Goal: Communication & Community: Ask a question

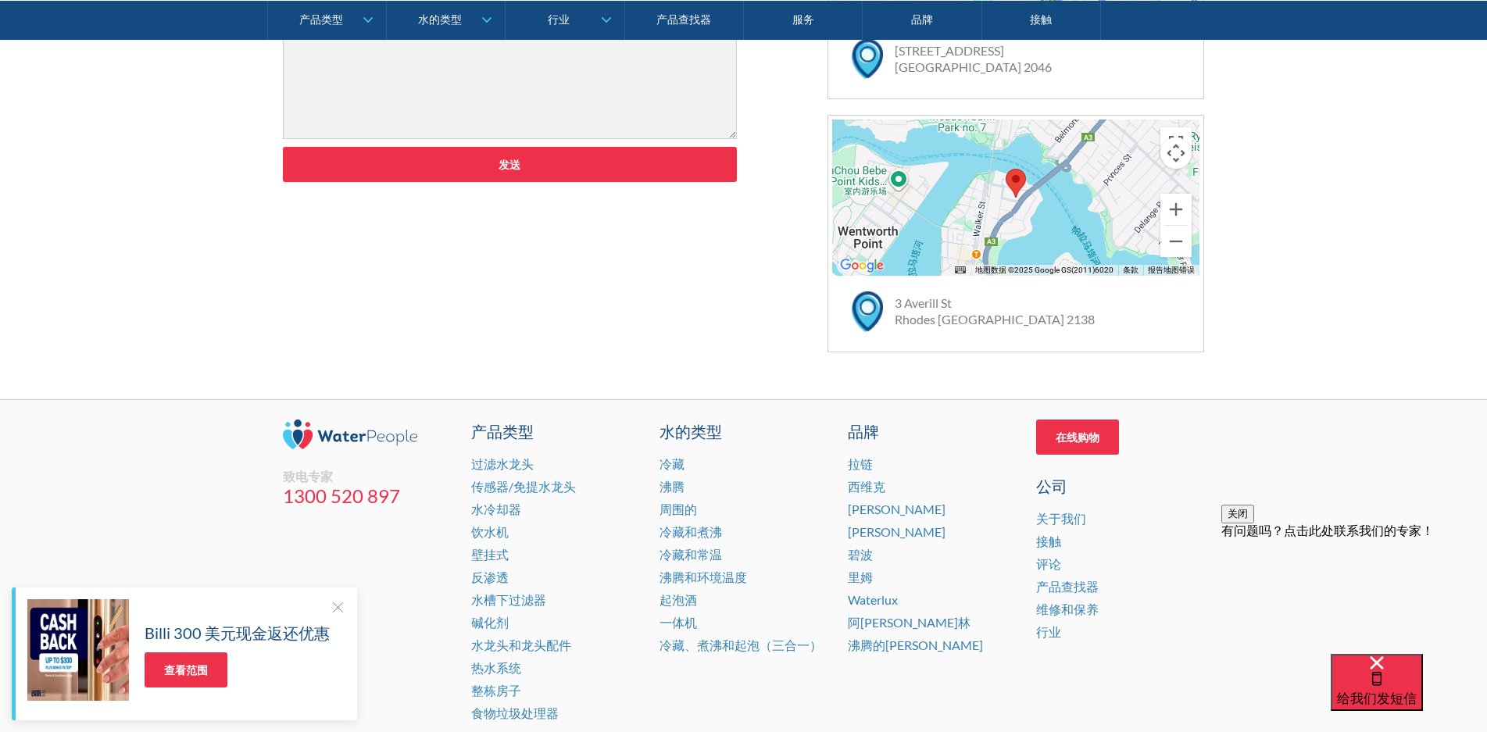
scroll to position [1046, 0]
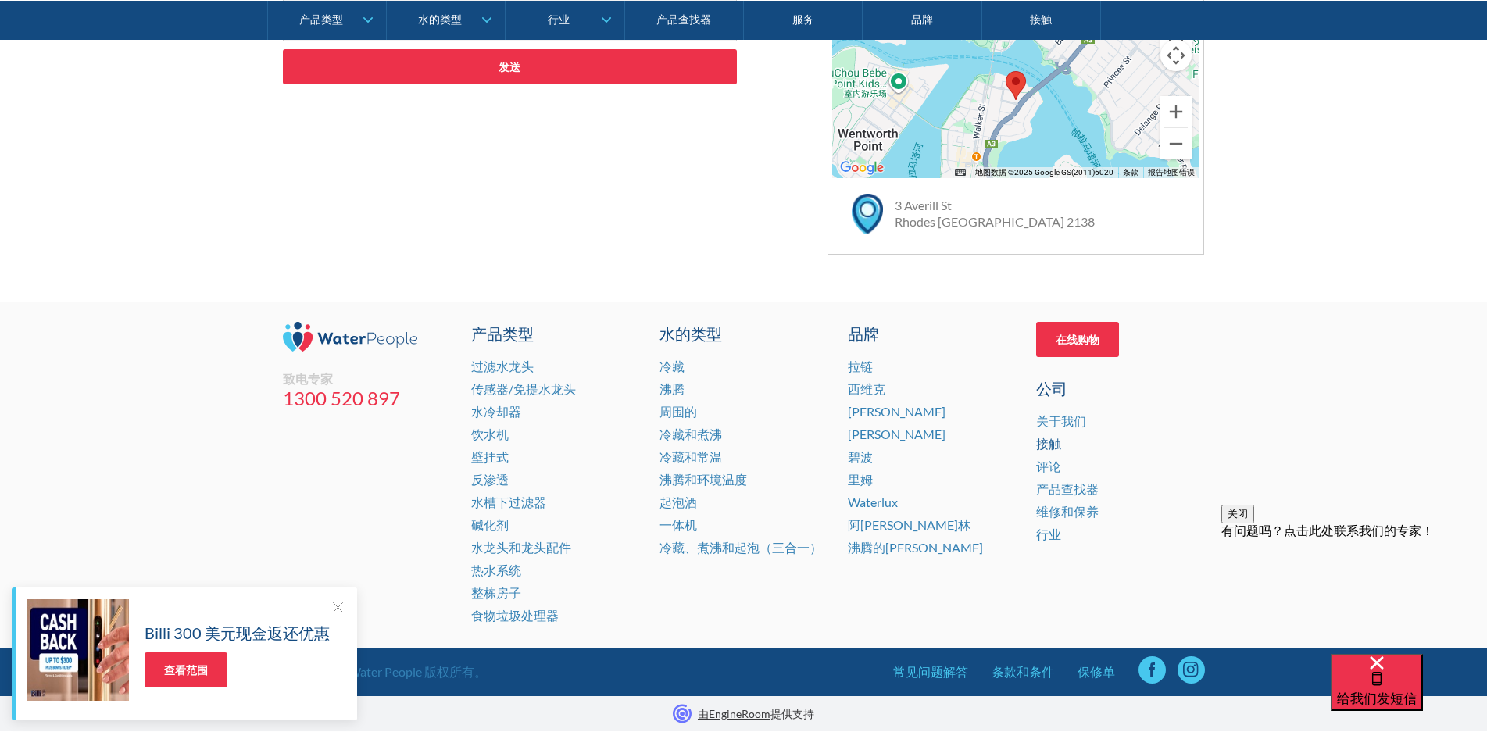
click at [1050, 444] on font "接触" at bounding box center [1048, 443] width 25 height 15
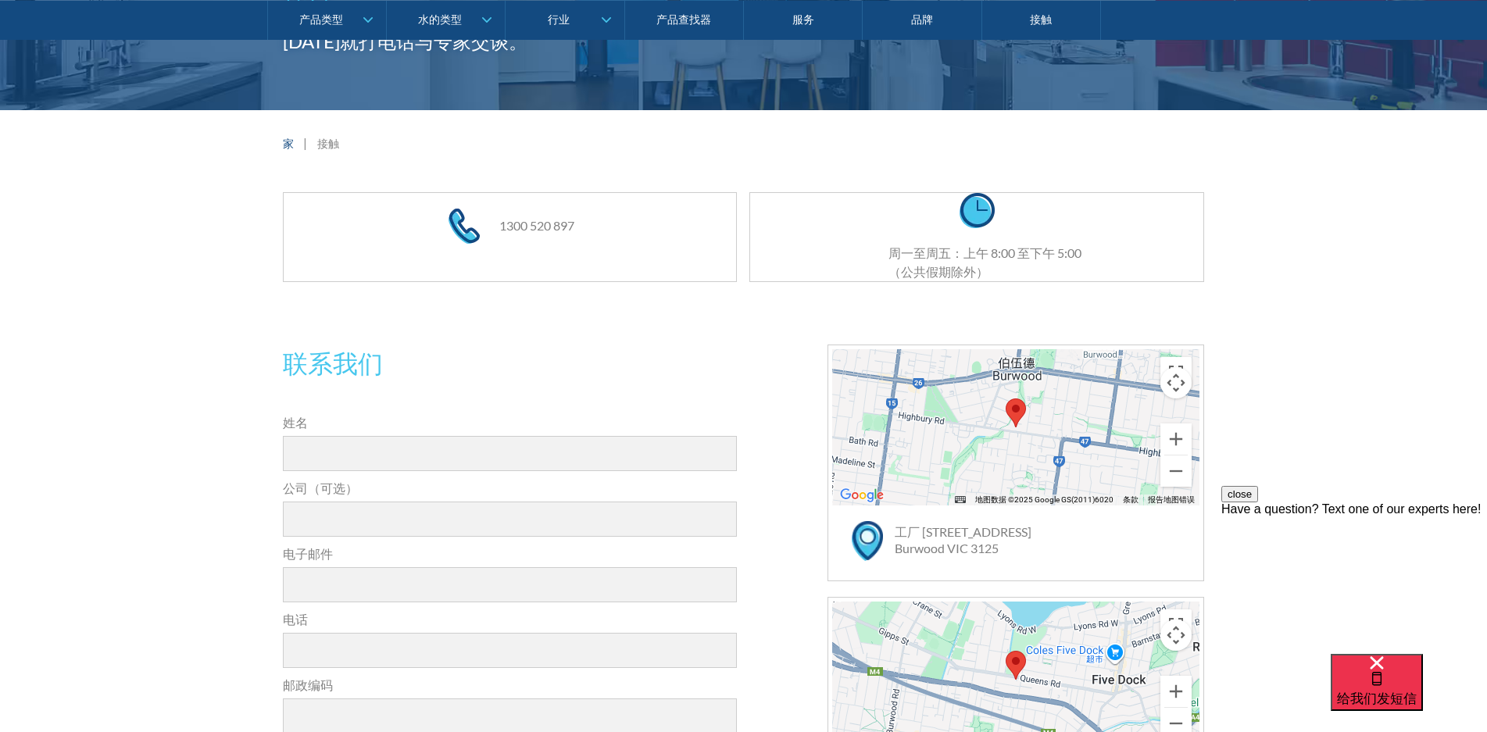
scroll to position [30, 0]
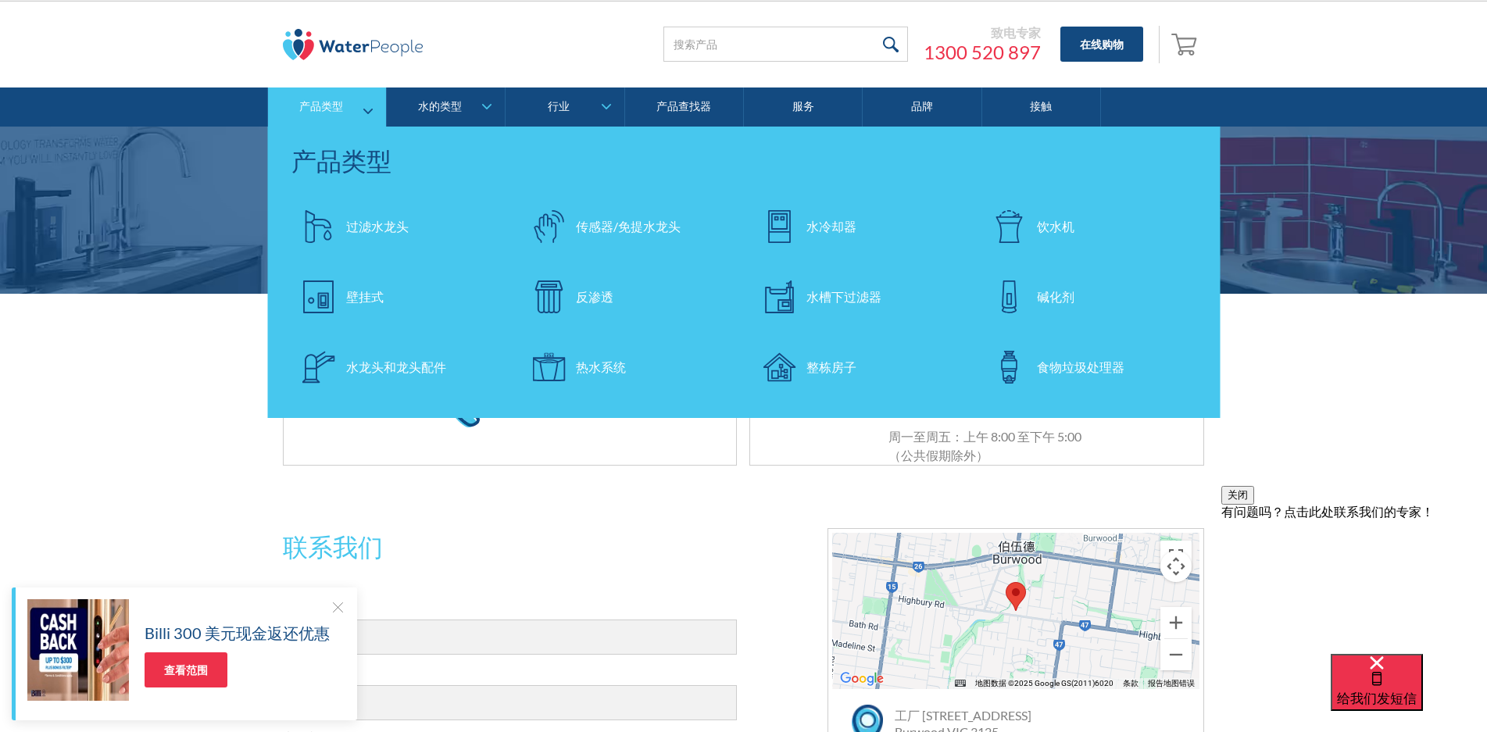
click at [862, 299] on font "水槽下过滤器" at bounding box center [843, 296] width 75 height 15
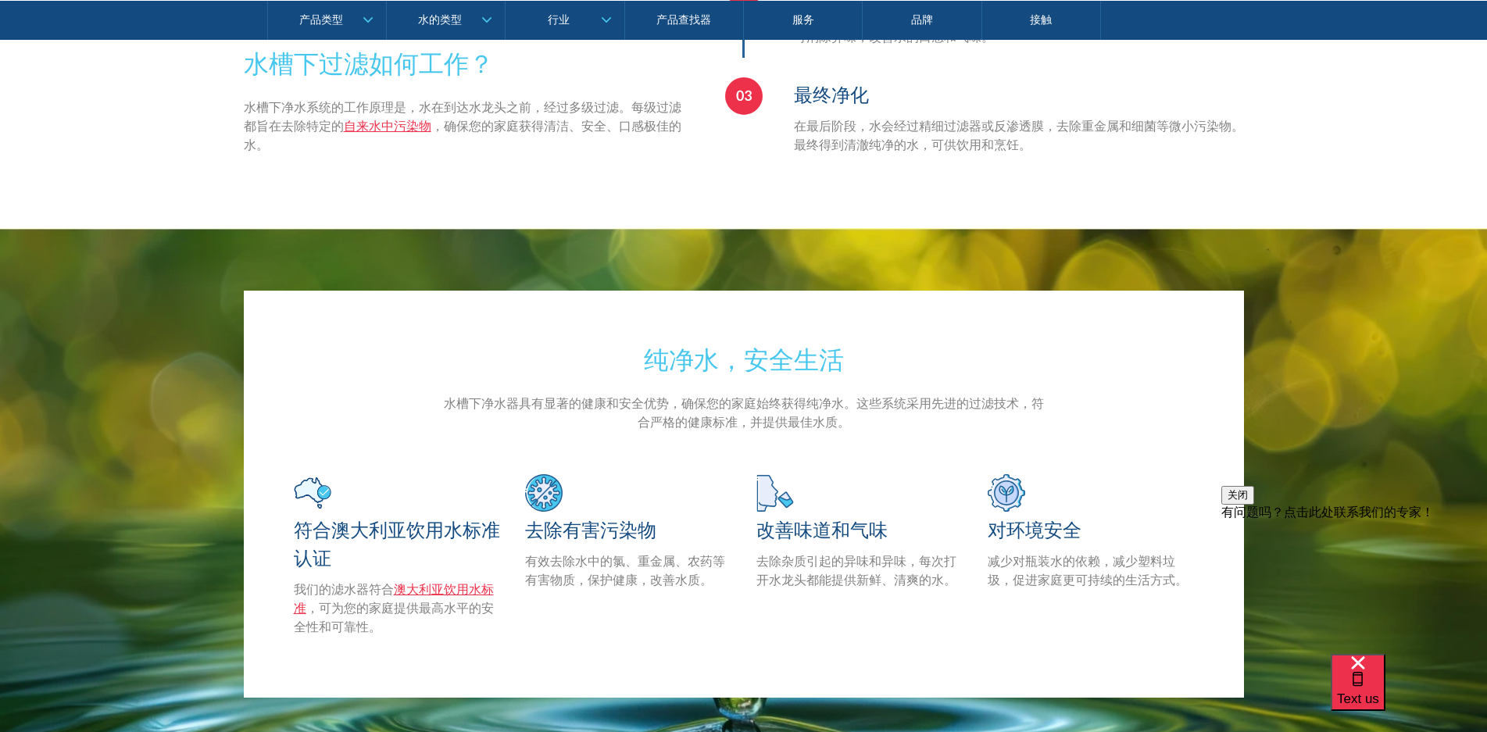
scroll to position [3750, 0]
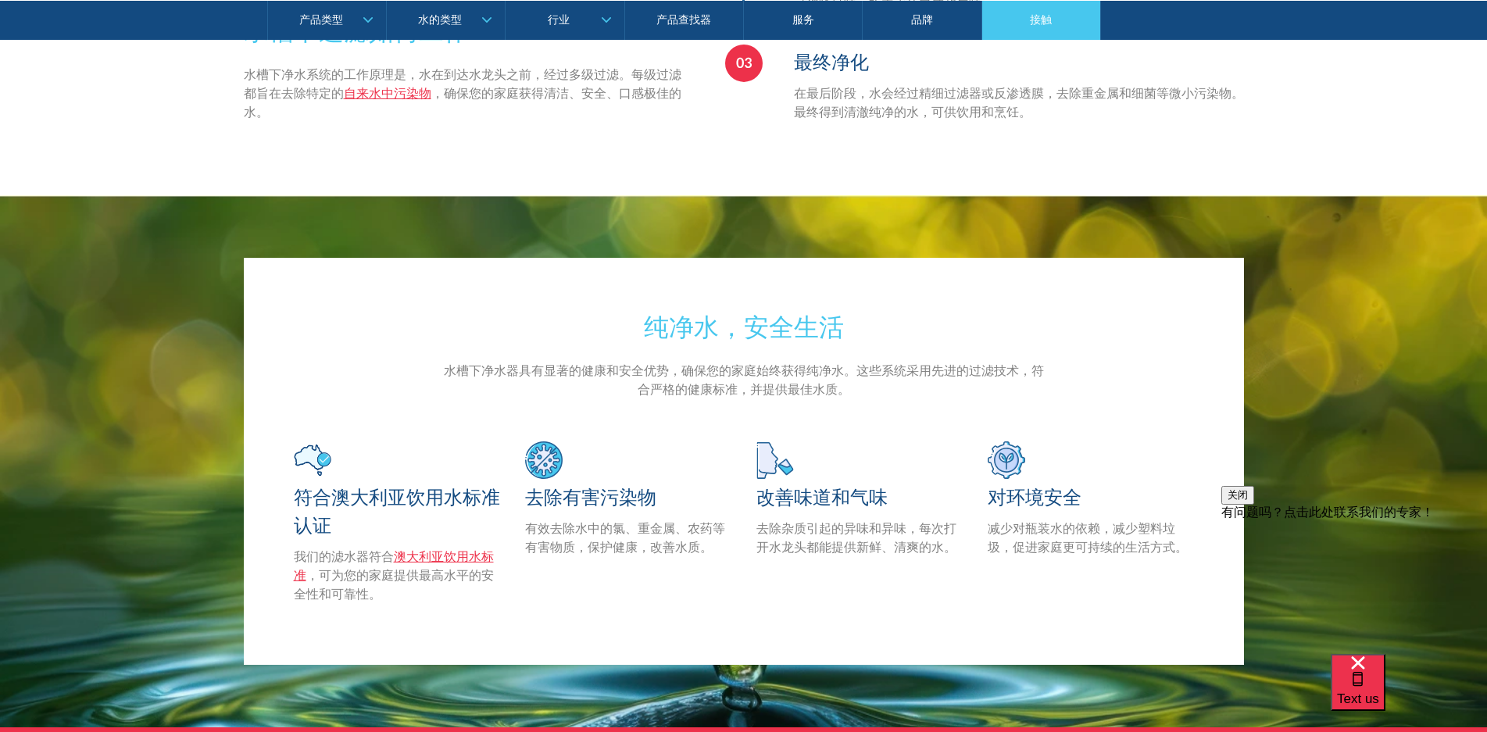
click at [1047, 23] on font "接触" at bounding box center [1041, 18] width 22 height 13
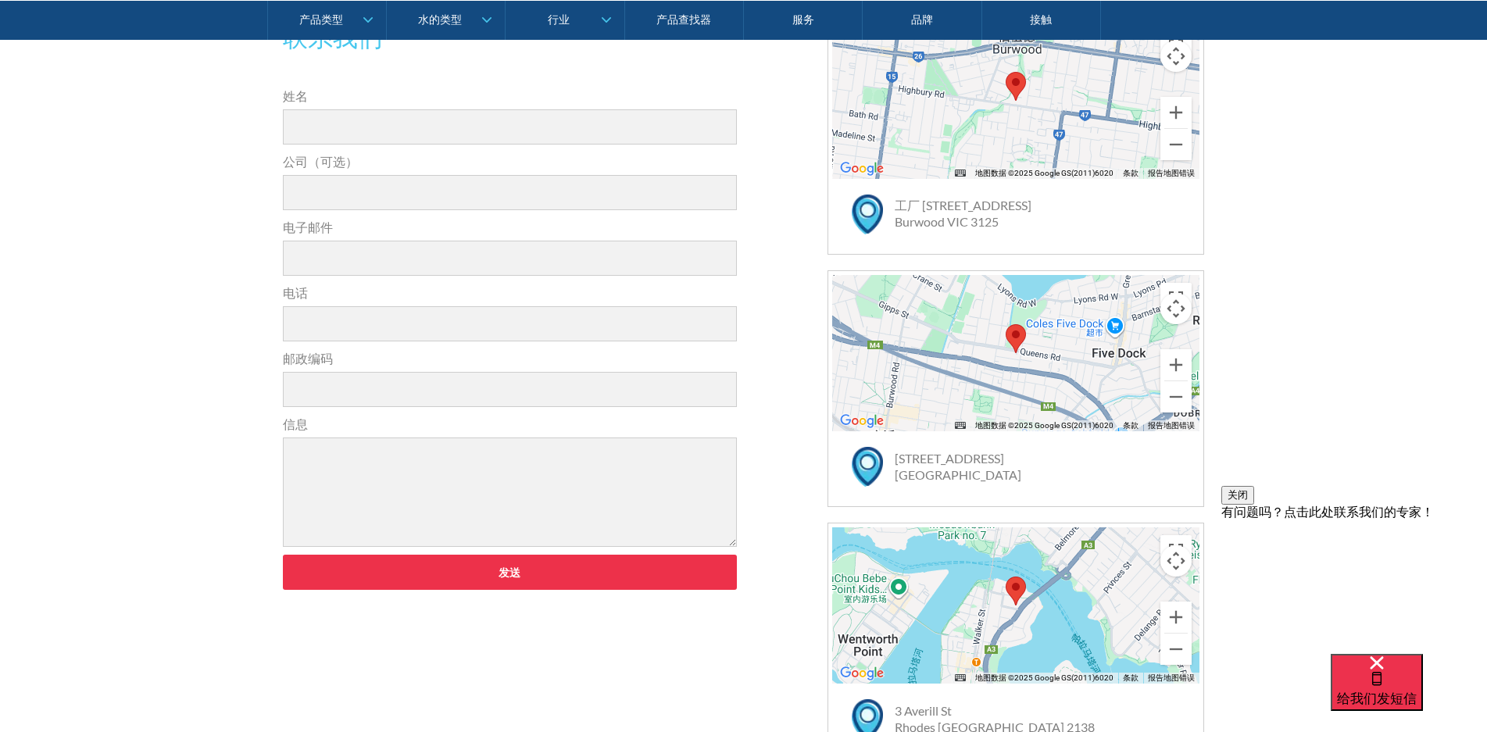
scroll to position [547, 0]
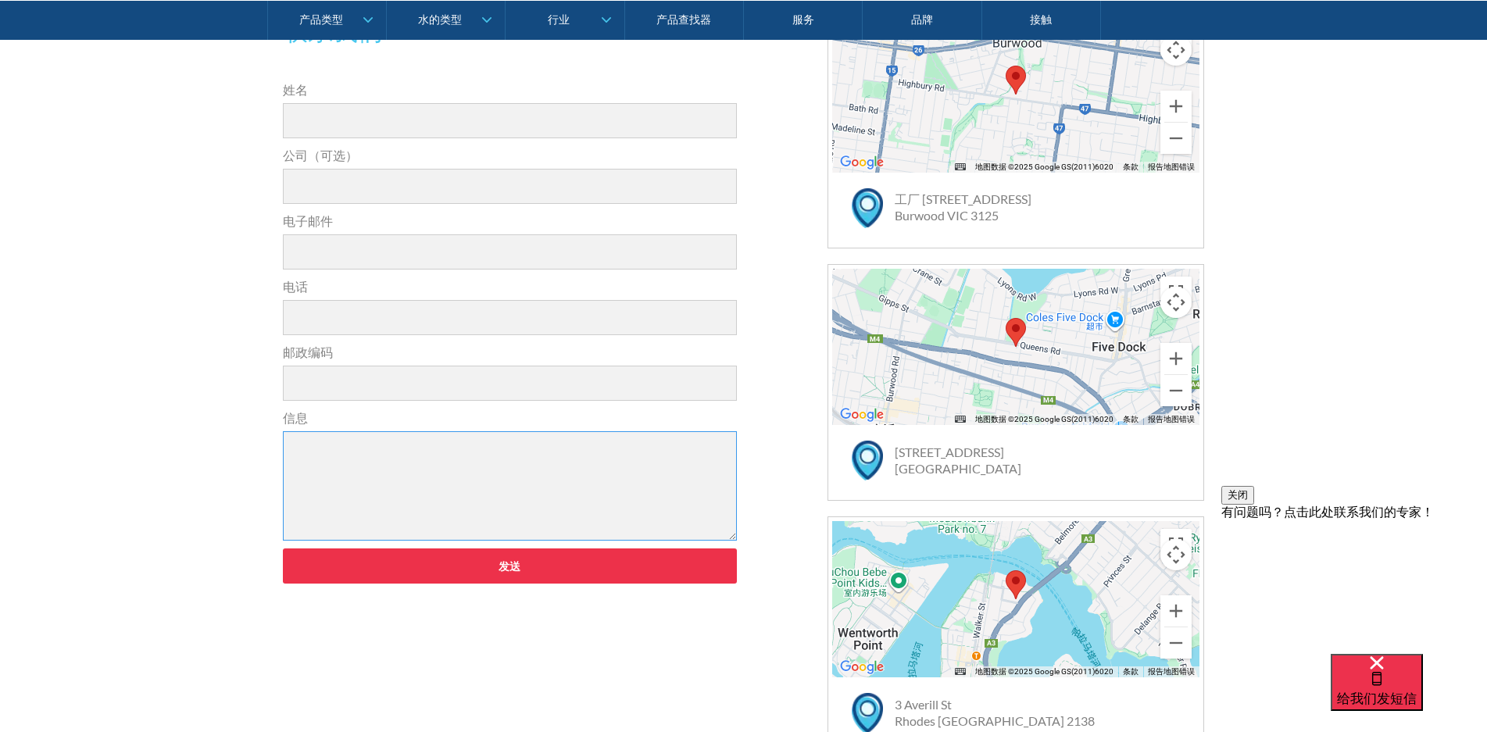
click at [438, 451] on textarea "信息" at bounding box center [510, 485] width 455 height 109
paste textarea "Dear Sir/Madam, I am Zhou Wei from China. Our company is a leading manufacturer…"
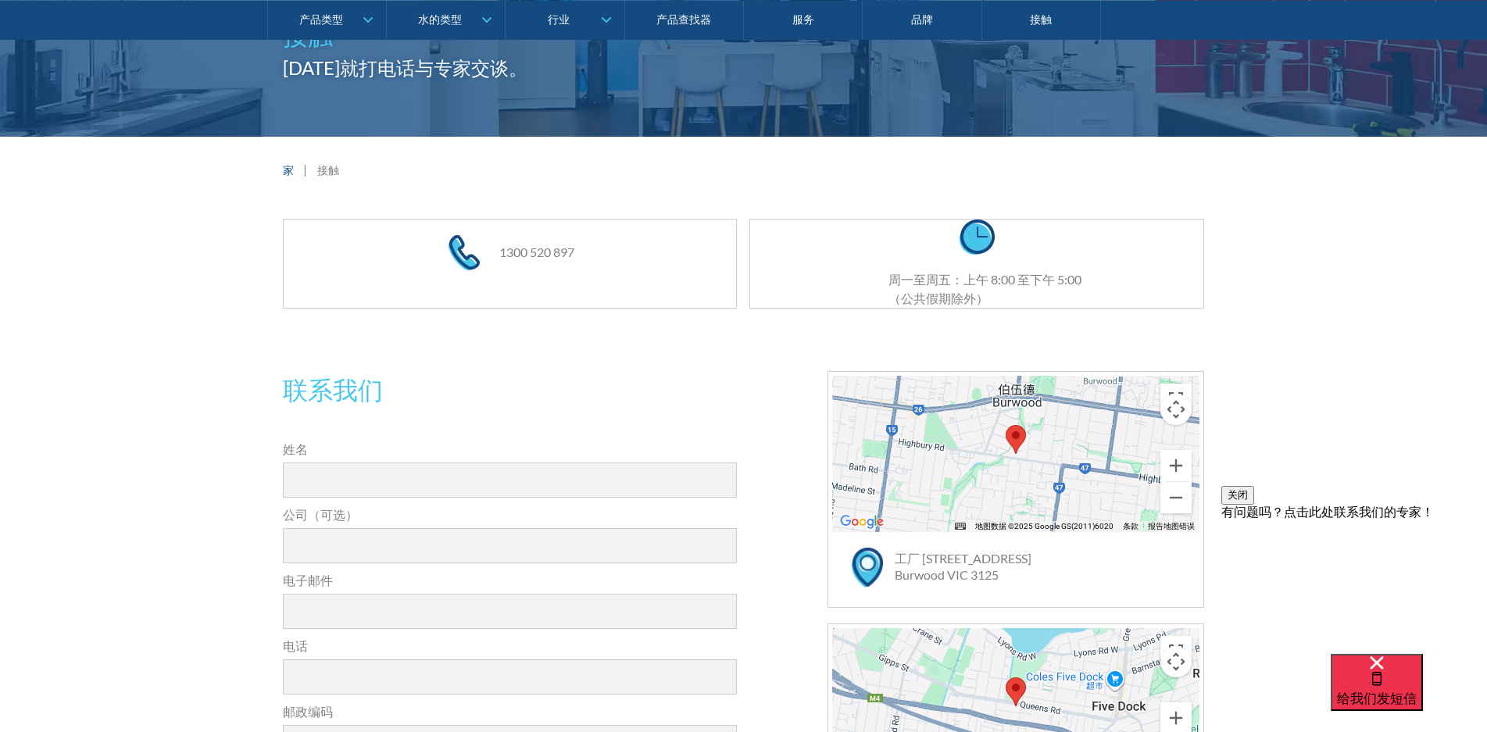
scroll to position [312, 0]
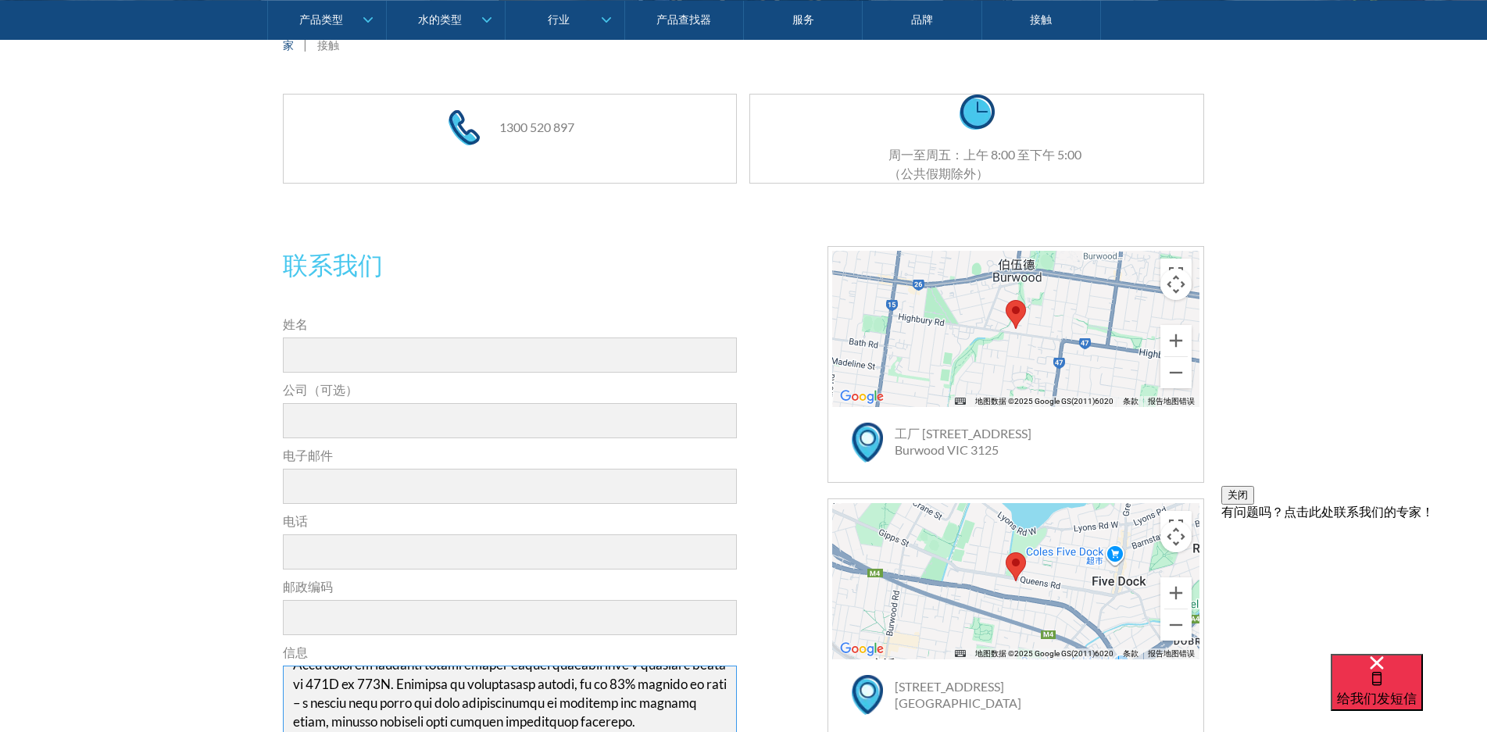
type textarea "Dear Sir/Madam, I am Zhou Wei from China. Our company is a leading manufacturer…"
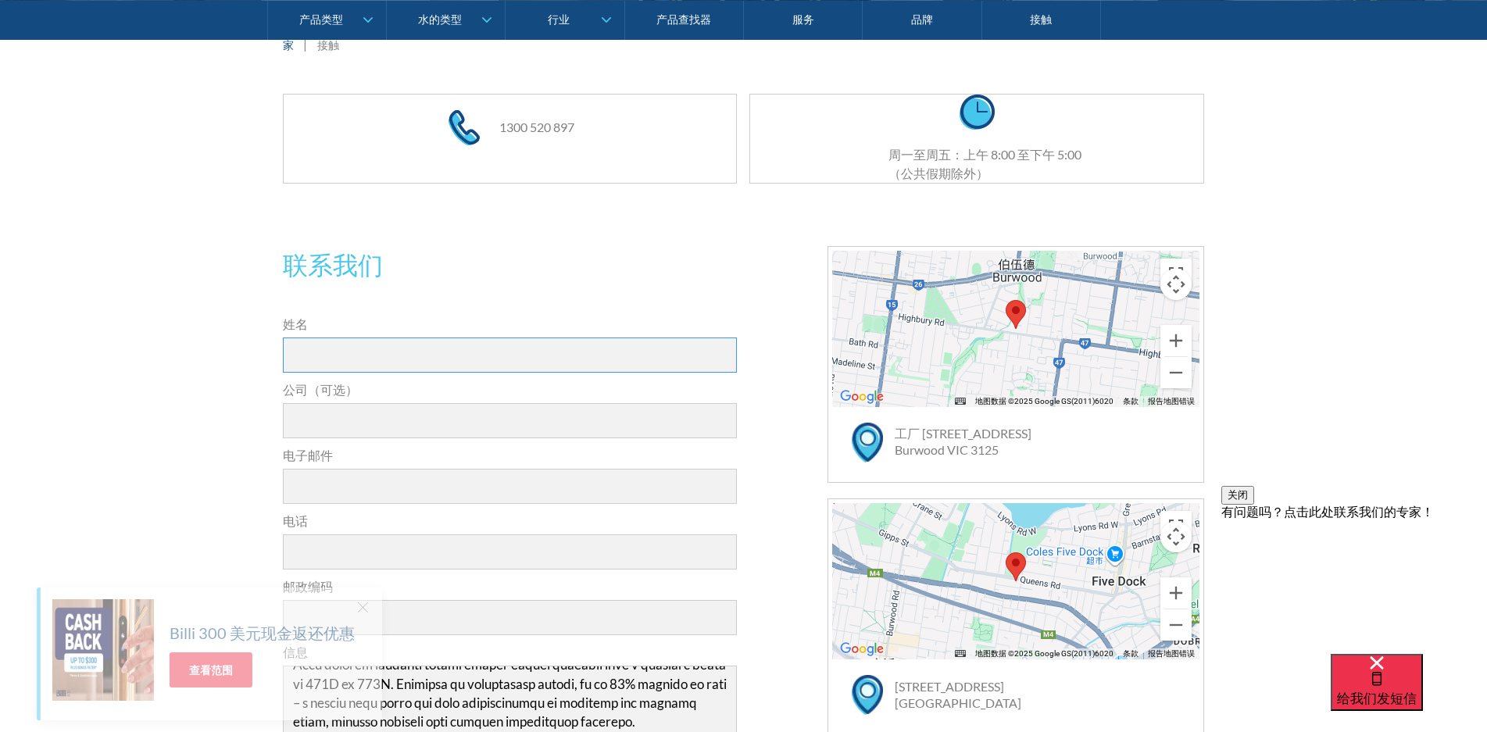
click at [426, 354] on input "姓名" at bounding box center [510, 354] width 455 height 35
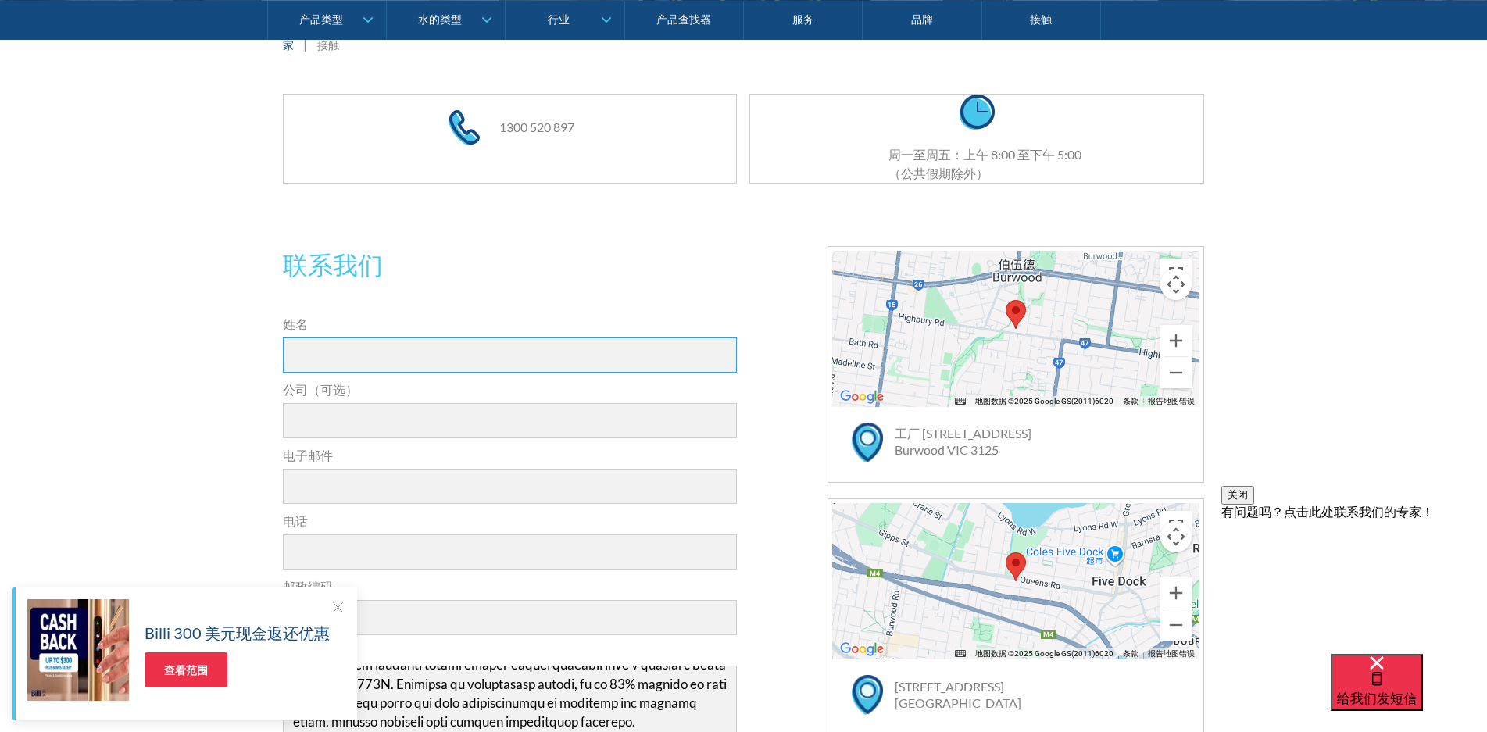
type input "Wei Zhou"
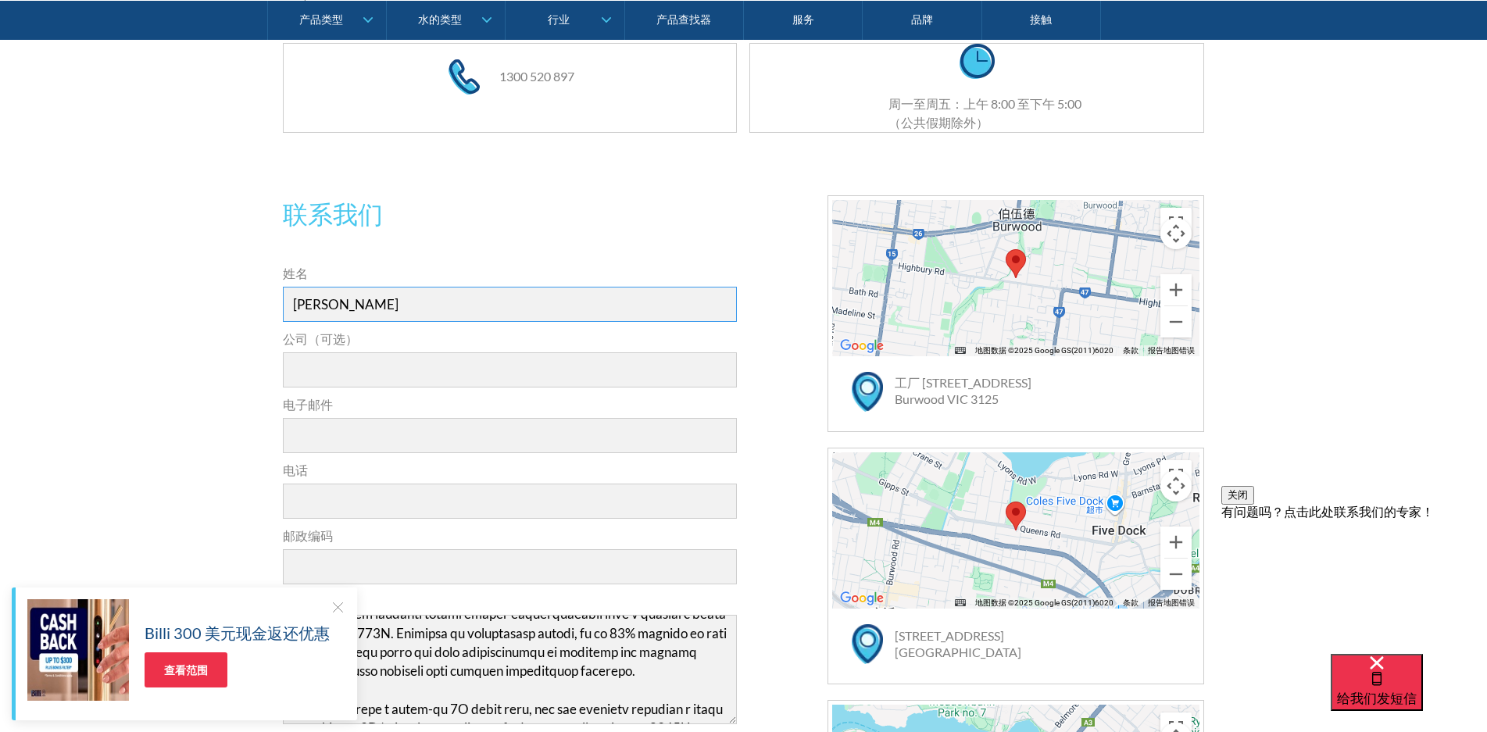
scroll to position [391, 0]
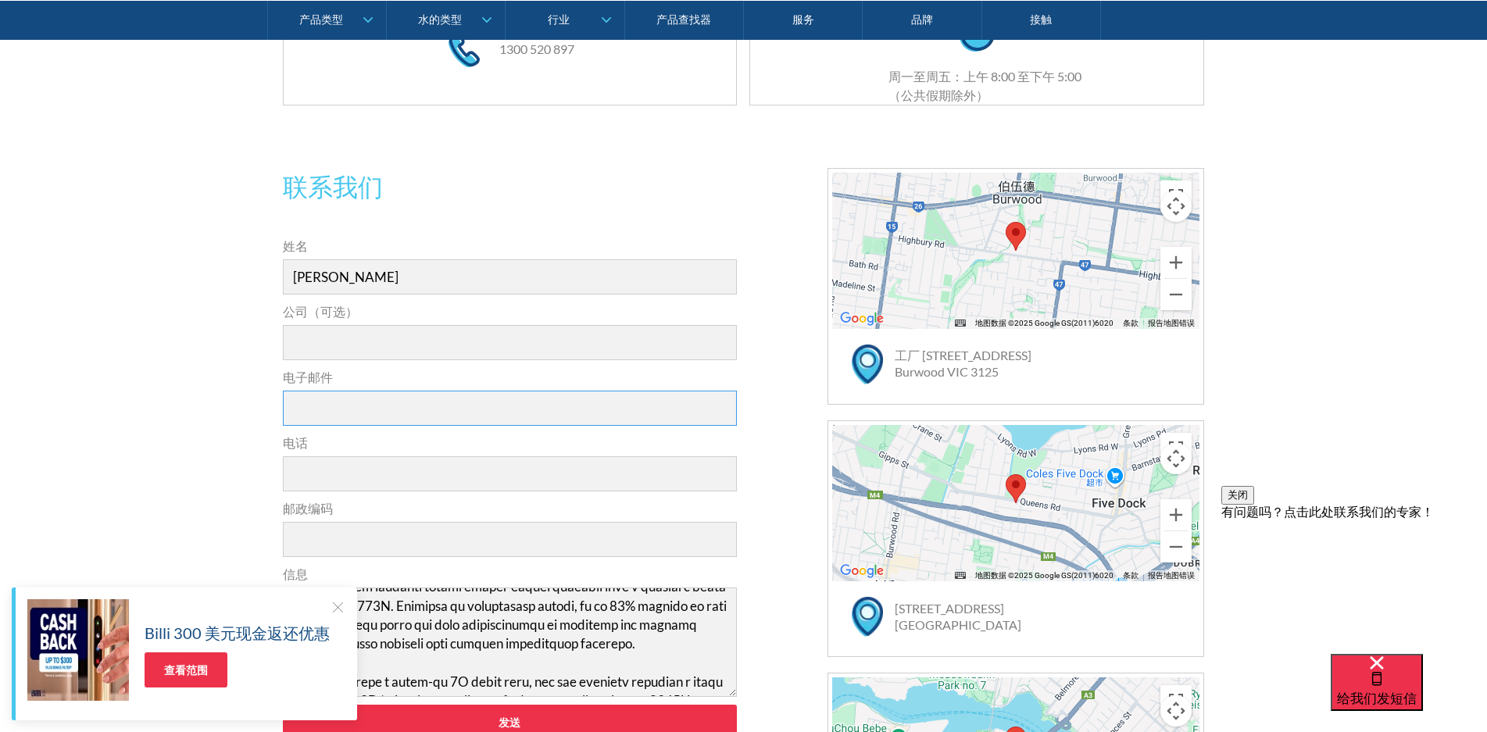
click at [487, 408] on input "电子邮件" at bounding box center [510, 408] width 455 height 35
type input "service@xmcheer.com"
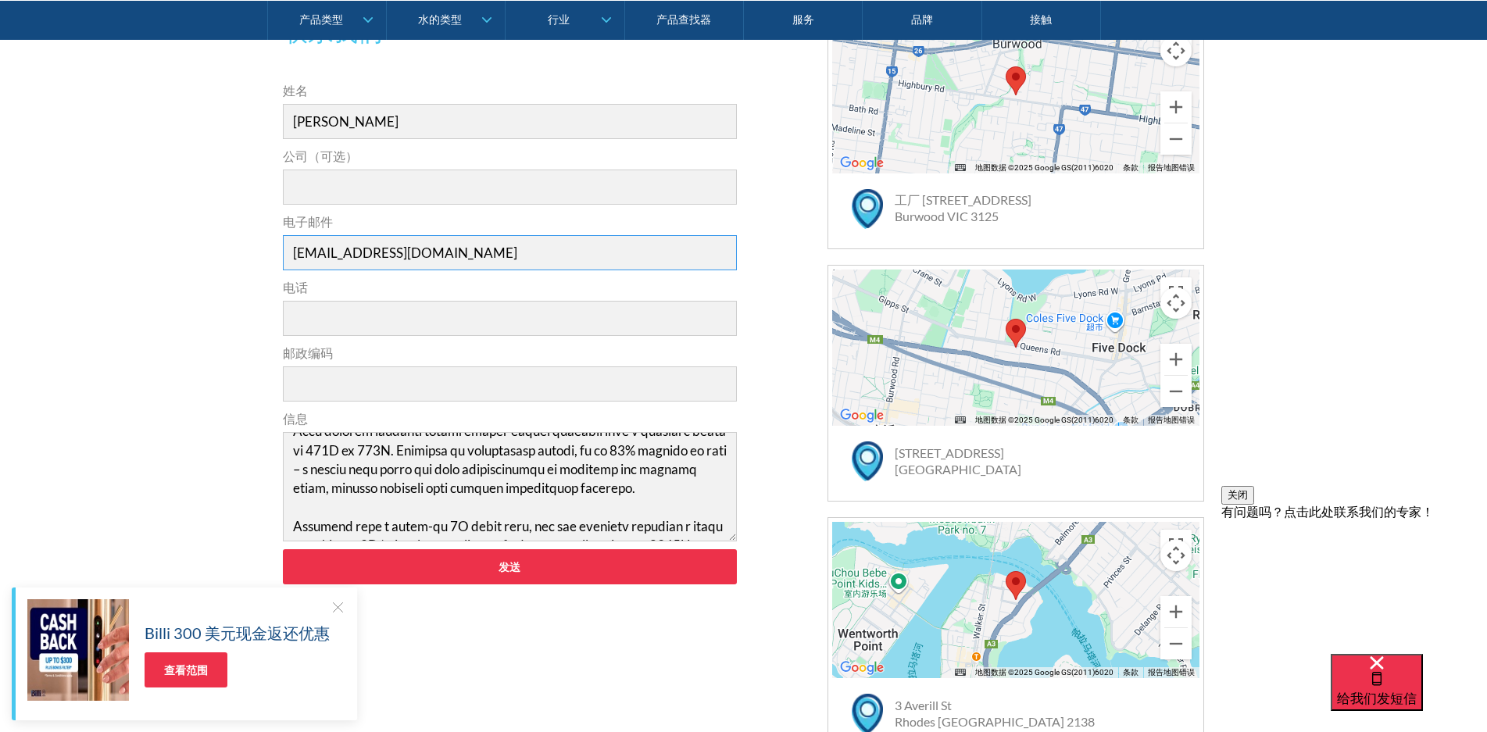
scroll to position [547, 0]
click at [455, 323] on input "电话" at bounding box center [510, 317] width 455 height 35
type input "15777150394"
click at [420, 391] on input "邮政编码" at bounding box center [510, 383] width 455 height 35
type input "530000"
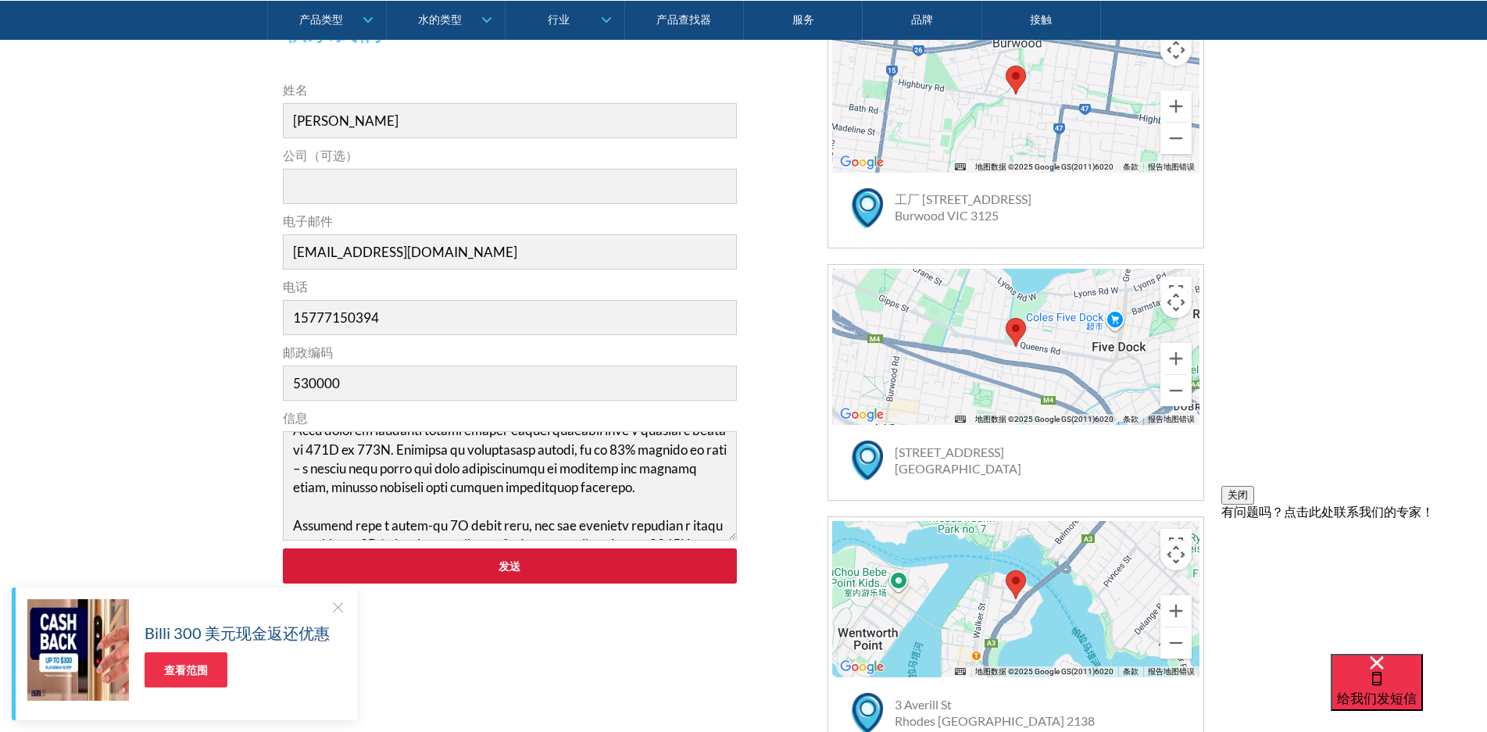
click at [541, 561] on input "发送" at bounding box center [510, 565] width 455 height 35
